Goal: Register for event/course

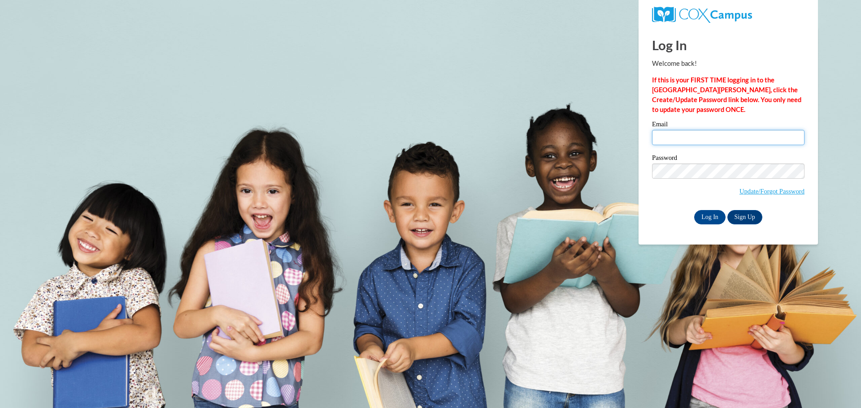
click at [714, 137] on input "Email" at bounding box center [728, 137] width 152 height 15
type input "dking@lomira.k12.wi.us"
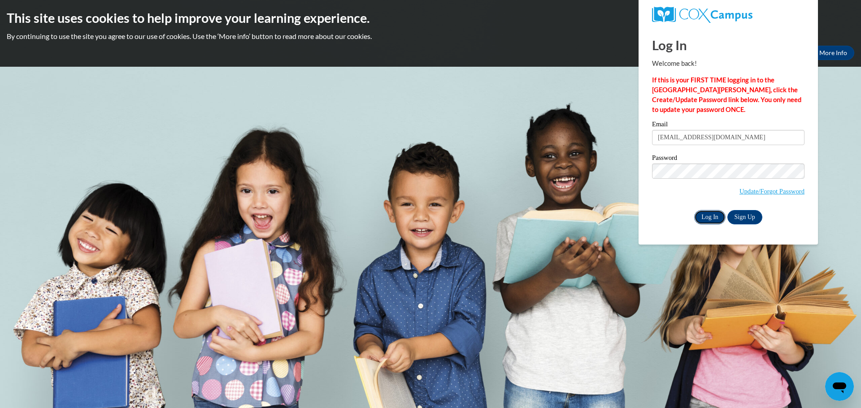
click at [712, 214] on input "Log In" at bounding box center [709, 217] width 31 height 14
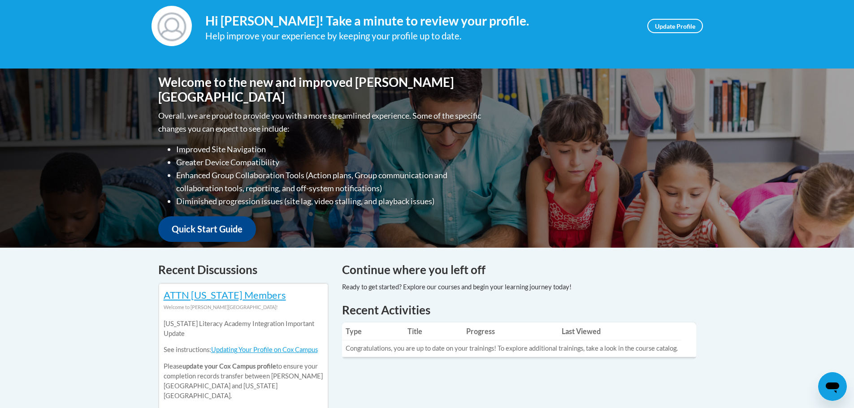
scroll to position [45, 0]
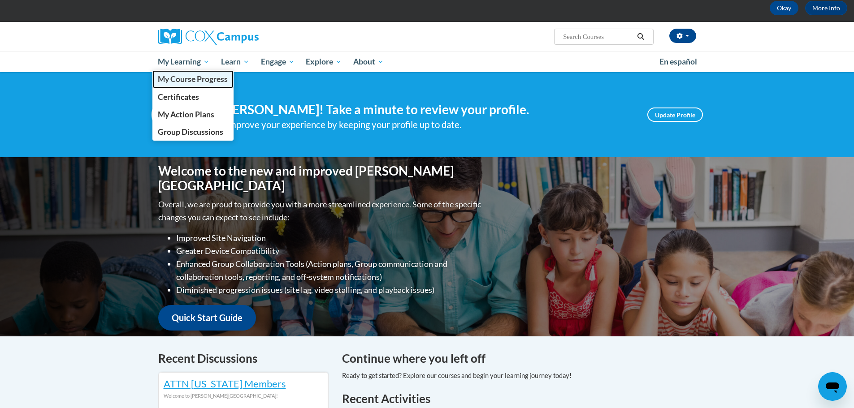
click at [192, 78] on span "My Course Progress" at bounding box center [193, 78] width 70 height 9
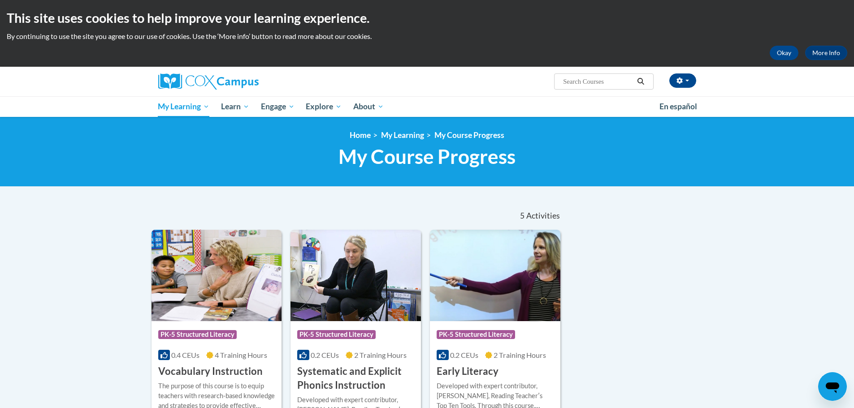
click at [605, 82] on input "Search..." at bounding box center [598, 81] width 72 height 11
type input "e"
type input "meaningful read alouds for vocabulary and oral language comprehesnion"
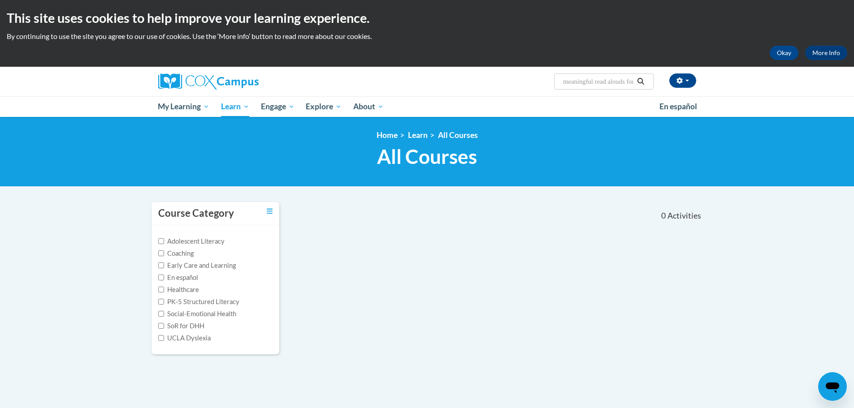
click at [630, 82] on input "meaningful read alouds for vocabulary and oral language comprehesnion" at bounding box center [598, 81] width 72 height 11
type input "meaningful read alouds"
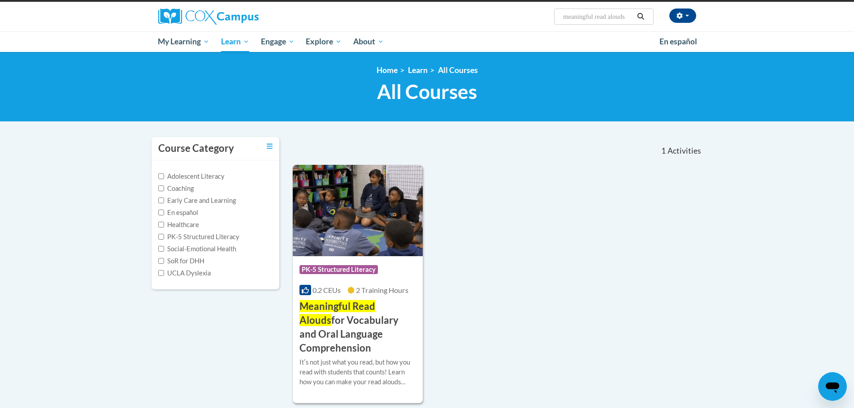
scroll to position [90, 0]
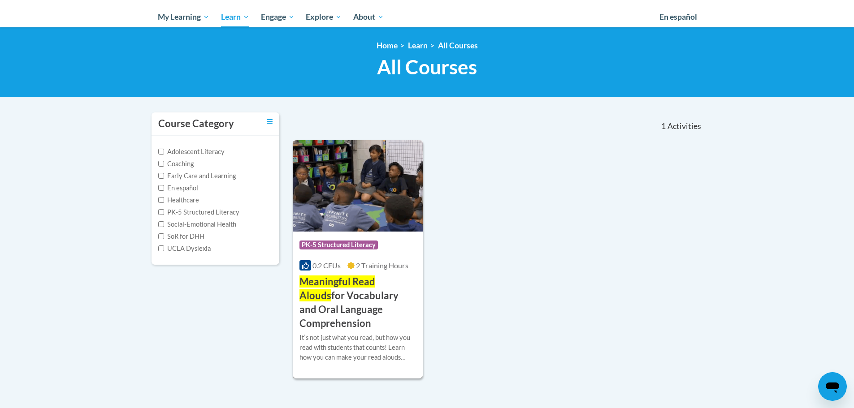
click at [375, 303] on h3 "Meaningful Read Alouds for Vocabulary and Oral Language Comprehension" at bounding box center [358, 302] width 117 height 55
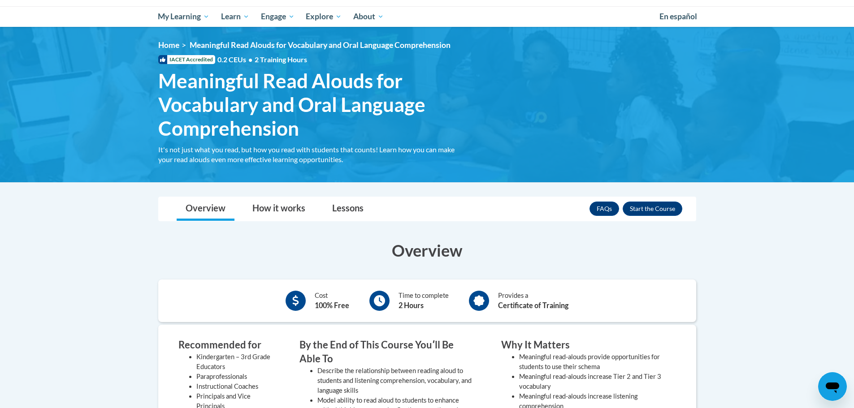
scroll to position [90, 0]
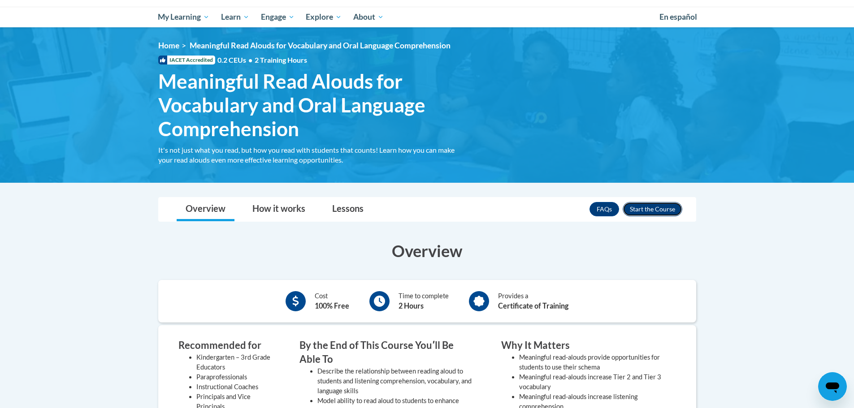
drag, startPoint x: 649, startPoint y: 208, endPoint x: 654, endPoint y: 204, distance: 7.0
click at [651, 206] on button "Enroll" at bounding box center [653, 209] width 60 height 14
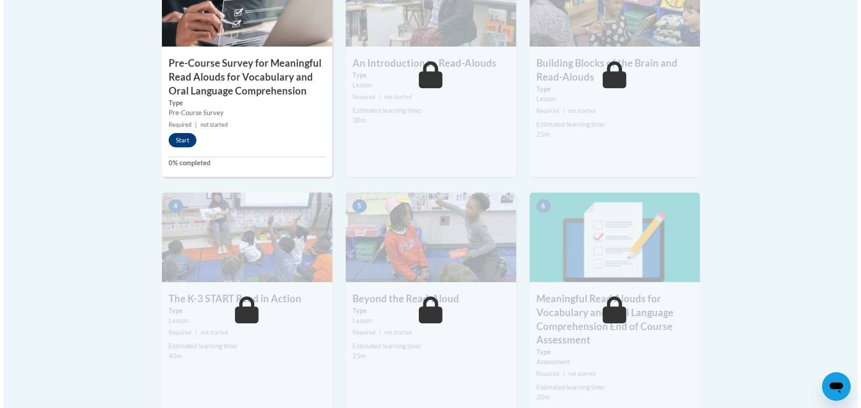
scroll to position [359, 0]
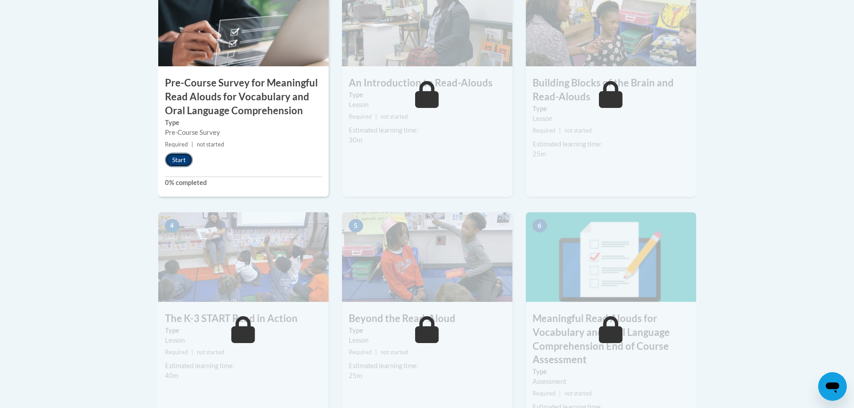
click at [182, 156] on button "Start" at bounding box center [179, 160] width 28 height 14
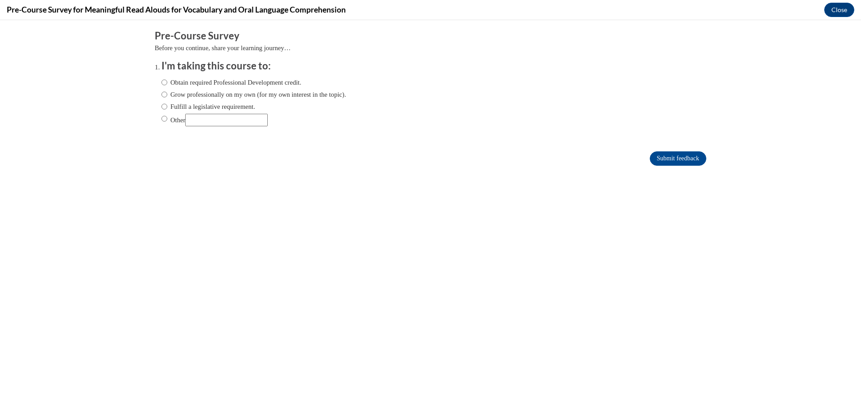
scroll to position [0, 0]
click at [161, 106] on input "Fulfill a legislative requirement." at bounding box center [164, 107] width 6 height 10
radio input "true"
click at [673, 158] on input "Submit feedback" at bounding box center [678, 159] width 56 height 14
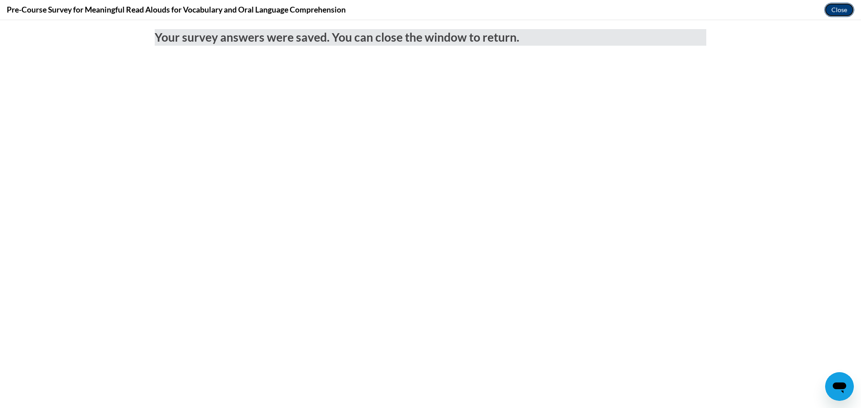
drag, startPoint x: 832, startPoint y: 8, endPoint x: 831, endPoint y: 30, distance: 22.4
click at [832, 8] on button "Close" at bounding box center [839, 10] width 30 height 14
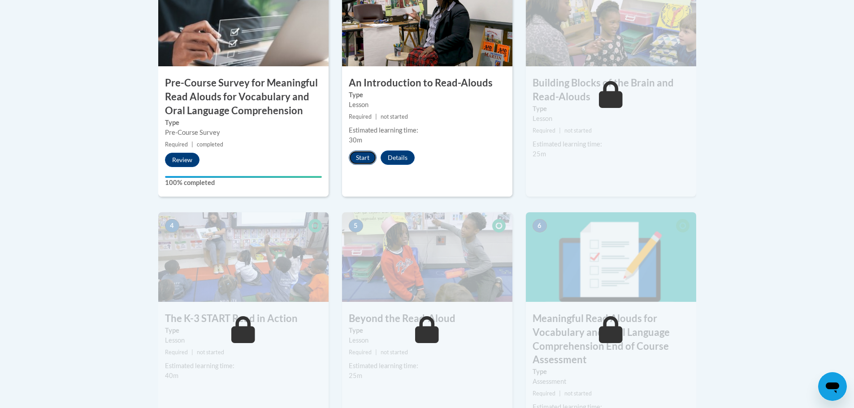
click at [366, 157] on button "Start" at bounding box center [363, 158] width 28 height 14
